Goal: Information Seeking & Learning: Understand process/instructions

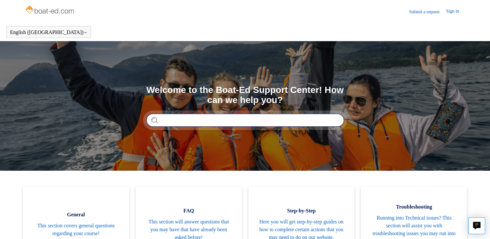
click at [173, 116] on input "Search" at bounding box center [244, 120] width 197 height 13
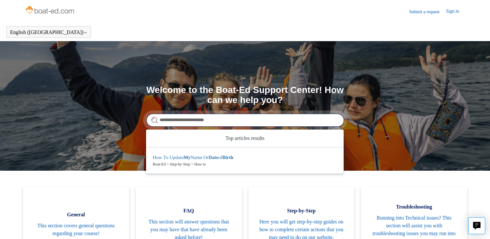
type input "**********"
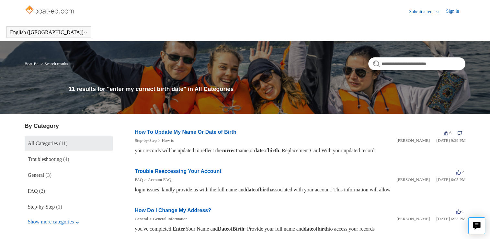
click at [192, 134] on link "How To Update My Name Or Date of Birth" at bounding box center [186, 132] width 102 height 6
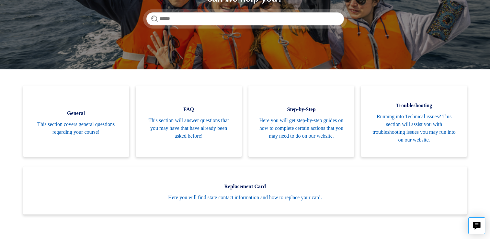
scroll to position [100, 0]
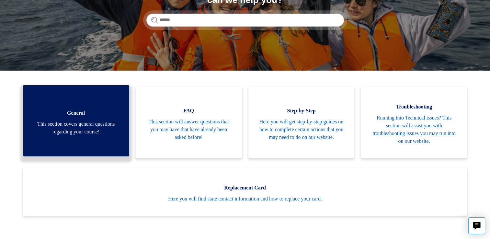
click at [86, 114] on span "General" at bounding box center [76, 113] width 87 height 8
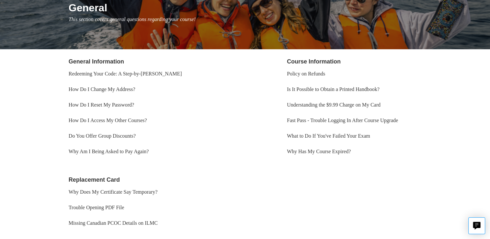
scroll to position [87, 0]
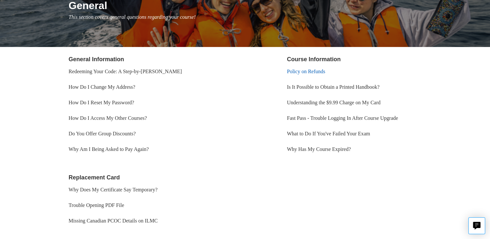
click at [307, 72] on link "Policy on Refunds" at bounding box center [306, 72] width 38 height 6
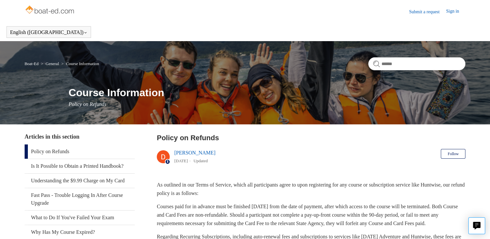
click at [56, 150] on link "Policy on Refunds" at bounding box center [80, 151] width 110 height 14
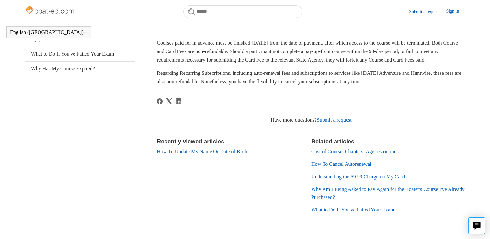
scroll to position [173, 0]
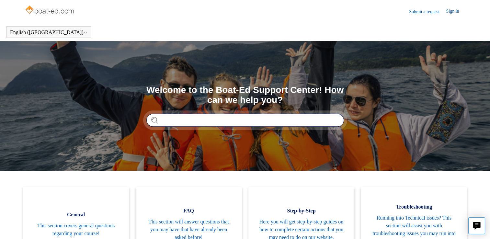
click at [181, 120] on input "Search" at bounding box center [244, 120] width 197 height 13
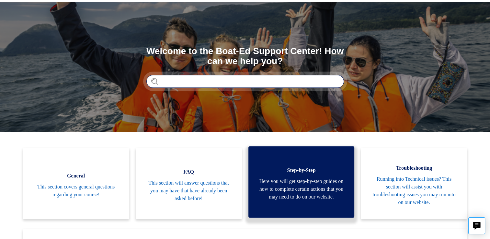
scroll to position [39, 0]
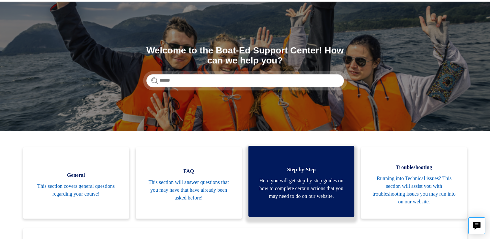
click at [290, 171] on link "Step-by-Step Here you will get step-by-step guides on how to complete certain a…" at bounding box center [301, 181] width 106 height 71
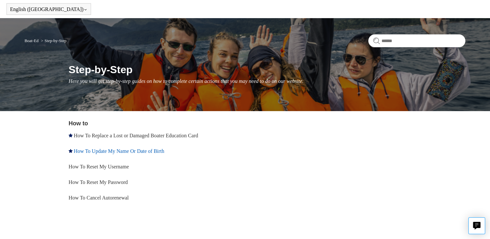
scroll to position [23, 0]
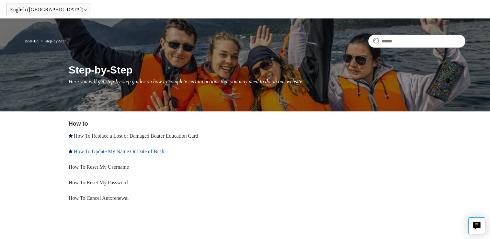
click at [161, 152] on link "How To Update My Name Or Date of Birth" at bounding box center [119, 152] width 90 height 6
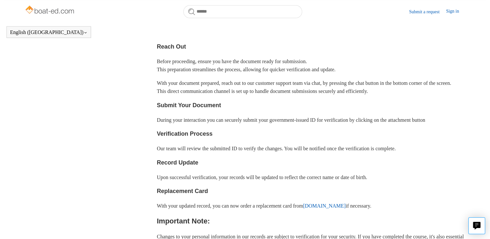
scroll to position [201, 0]
click at [476, 226] on icon "Live chat" at bounding box center [476, 225] width 7 height 6
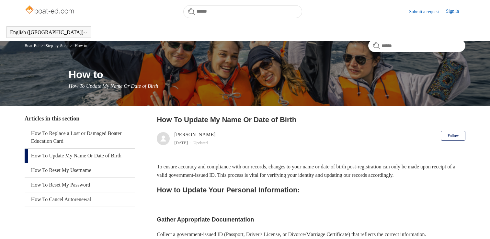
scroll to position [201, 0]
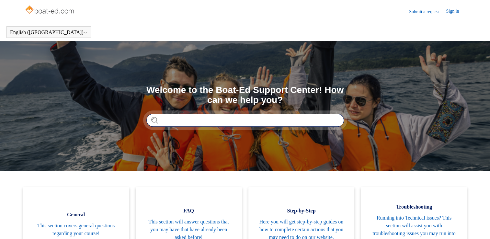
click at [174, 124] on input "Search" at bounding box center [244, 120] width 197 height 13
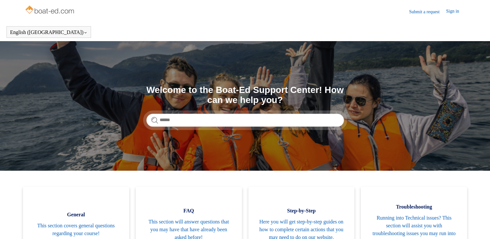
click at [179, 116] on input "Search" at bounding box center [244, 120] width 197 height 13
click at [175, 124] on input "Search" at bounding box center [244, 120] width 197 height 13
